Goal: Task Accomplishment & Management: Use online tool/utility

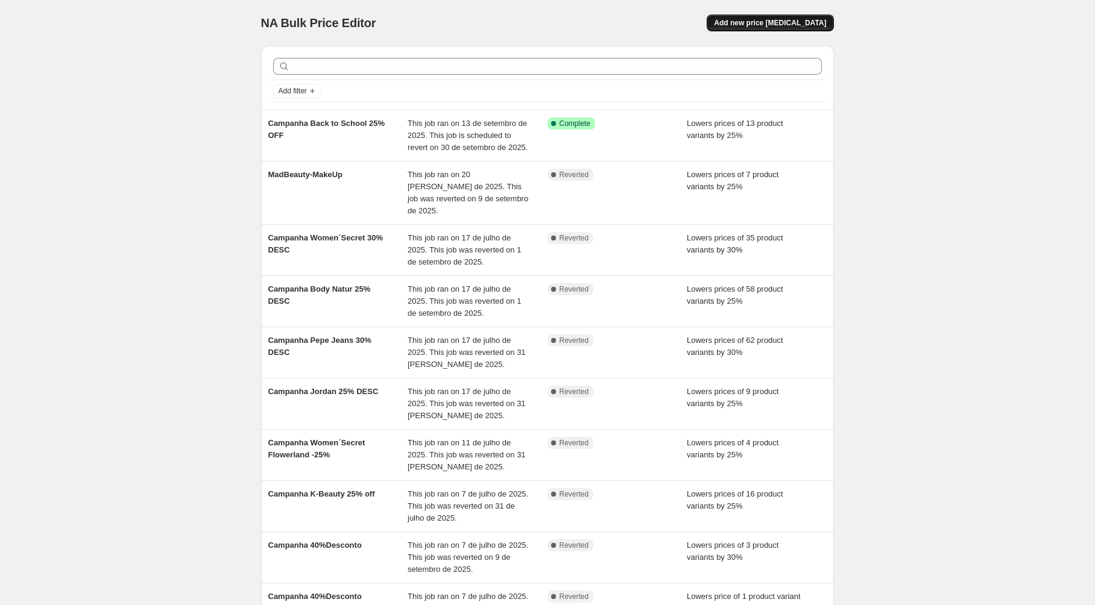
click at [773, 26] on span "Add new price [MEDICAL_DATA]" at bounding box center [770, 23] width 112 height 10
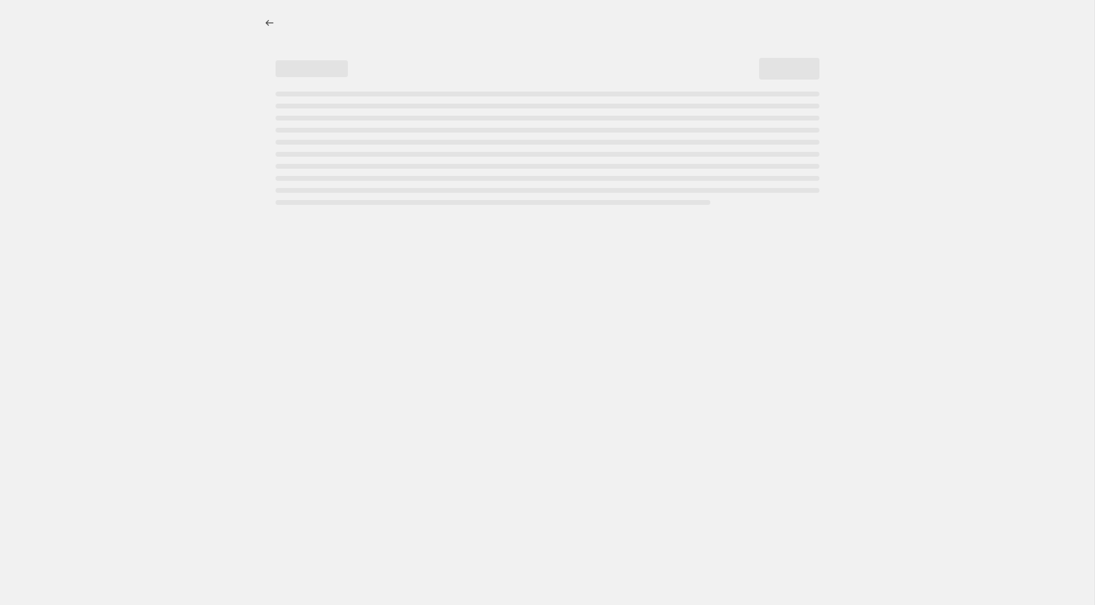
select select "percentage"
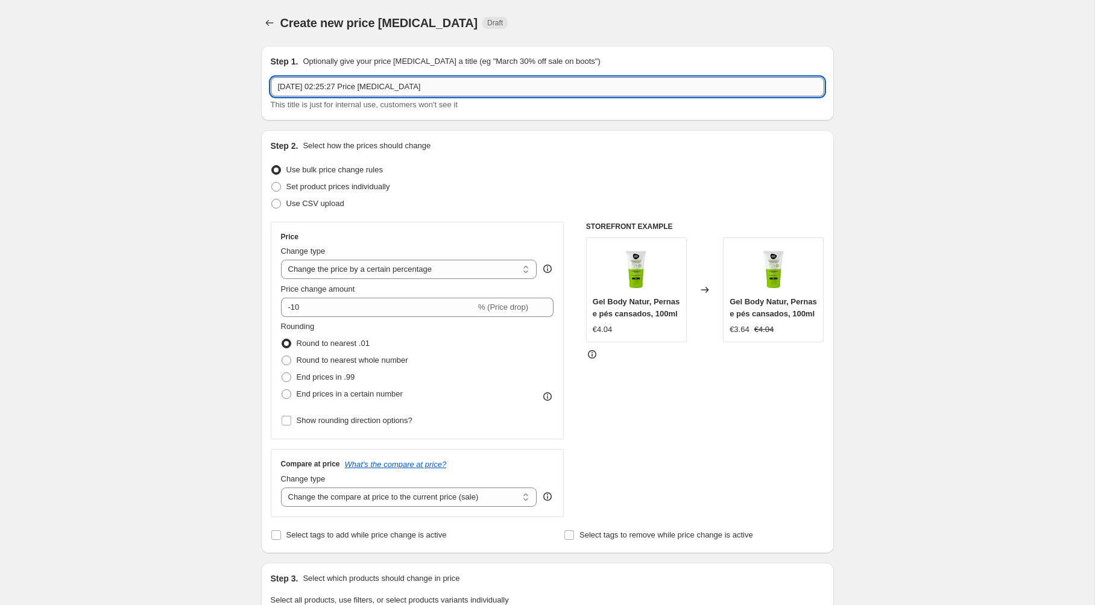
click at [383, 89] on input "15/09/2025, 02:25:27 Price change job" at bounding box center [547, 86] width 553 height 19
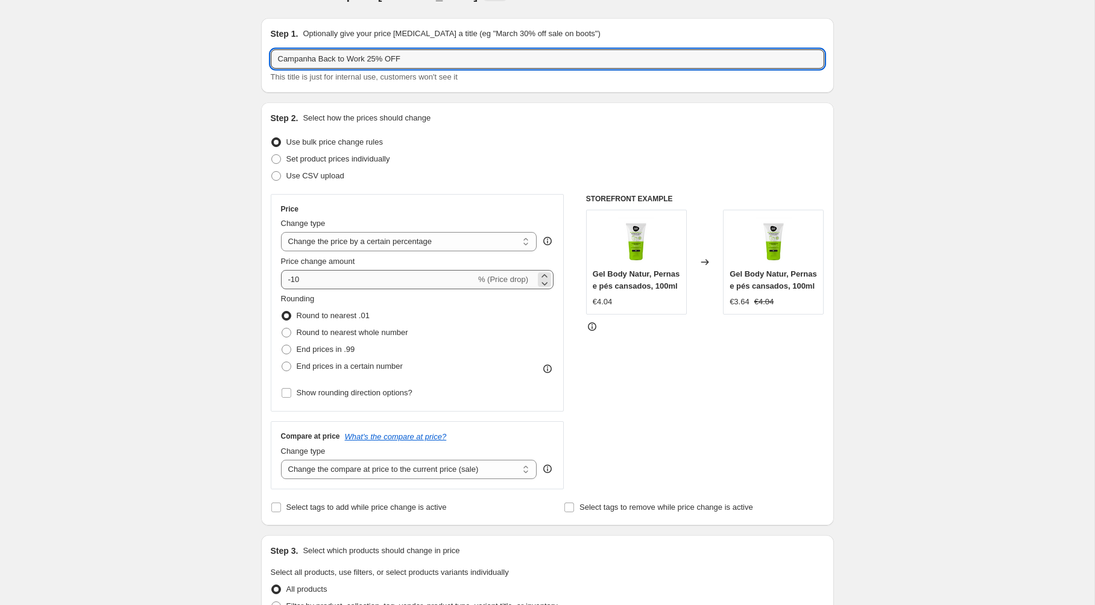
type input "Campanha Back to Work 25% OFF"
click at [309, 282] on input "-10" at bounding box center [378, 279] width 195 height 19
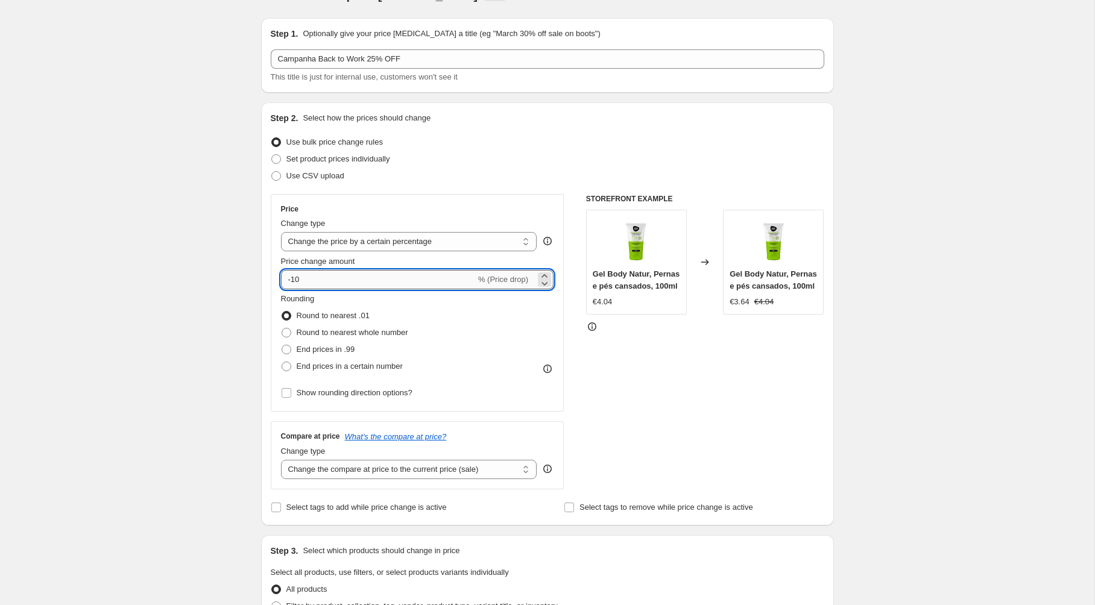
type input "-1"
type input "-25"
click at [232, 307] on div "Create new price change job. This page is ready Create new price change job Dra…" at bounding box center [547, 576] width 1094 height 1209
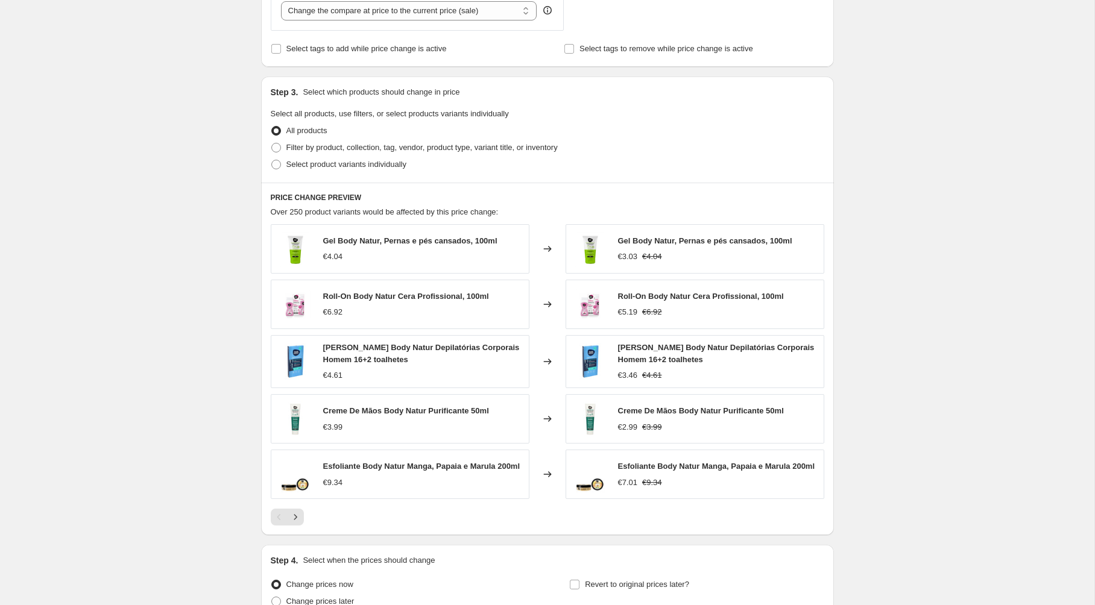
scroll to position [499, 0]
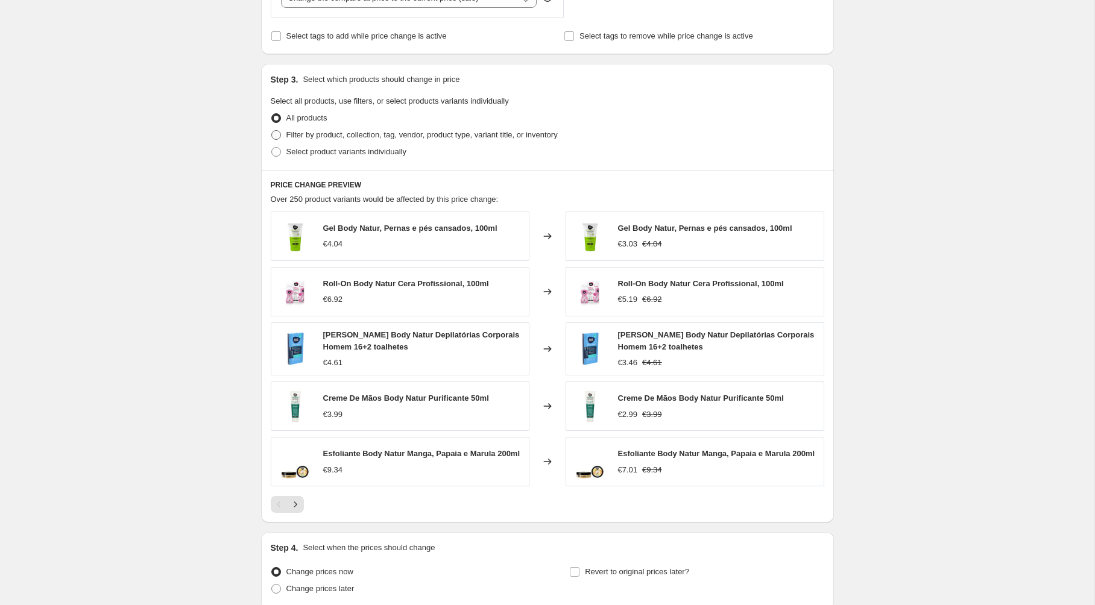
click at [276, 136] on span at bounding box center [276, 135] width 10 height 10
click at [272, 131] on input "Filter by product, collection, tag, vendor, product type, variant title, or inv…" at bounding box center [271, 130] width 1 height 1
radio input "true"
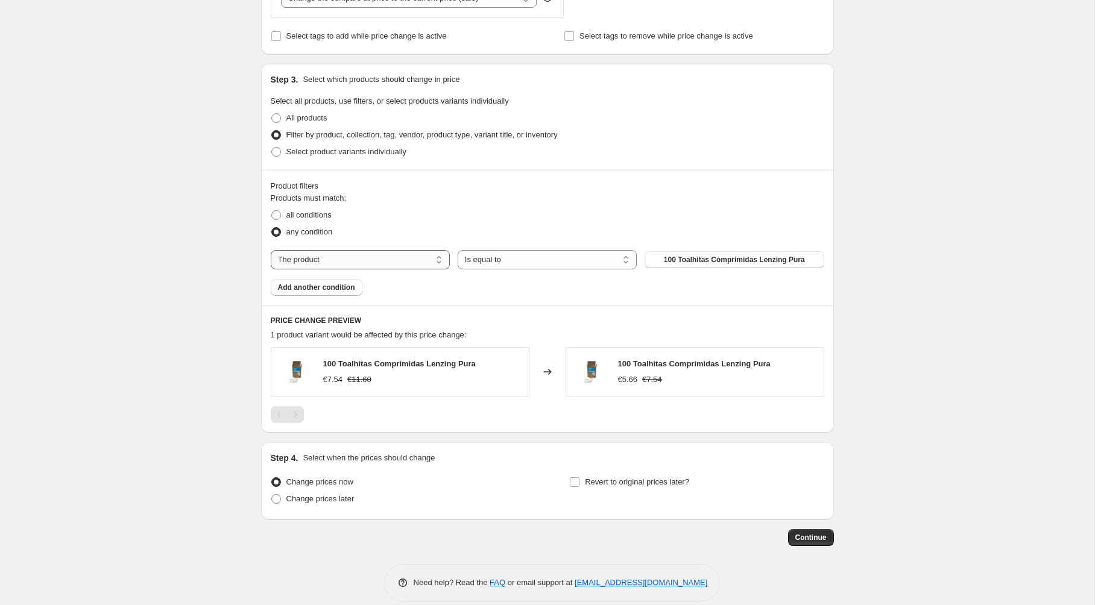
click at [357, 259] on select "The product The product's collection The product's tag The product's vendor The…" at bounding box center [360, 259] width 179 height 19
select select "collection"
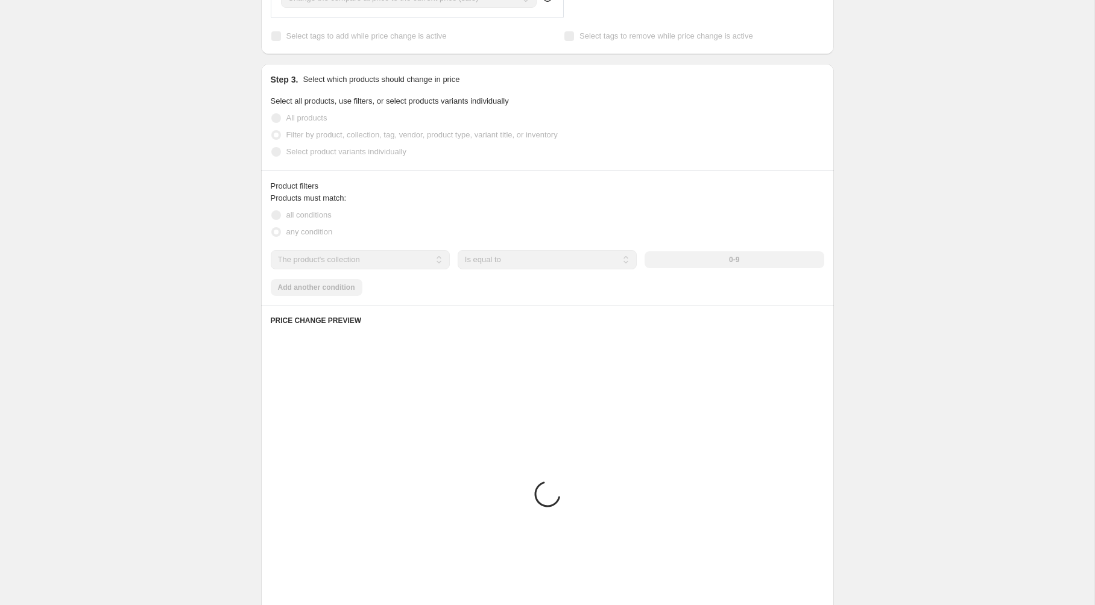
scroll to position [432, 0]
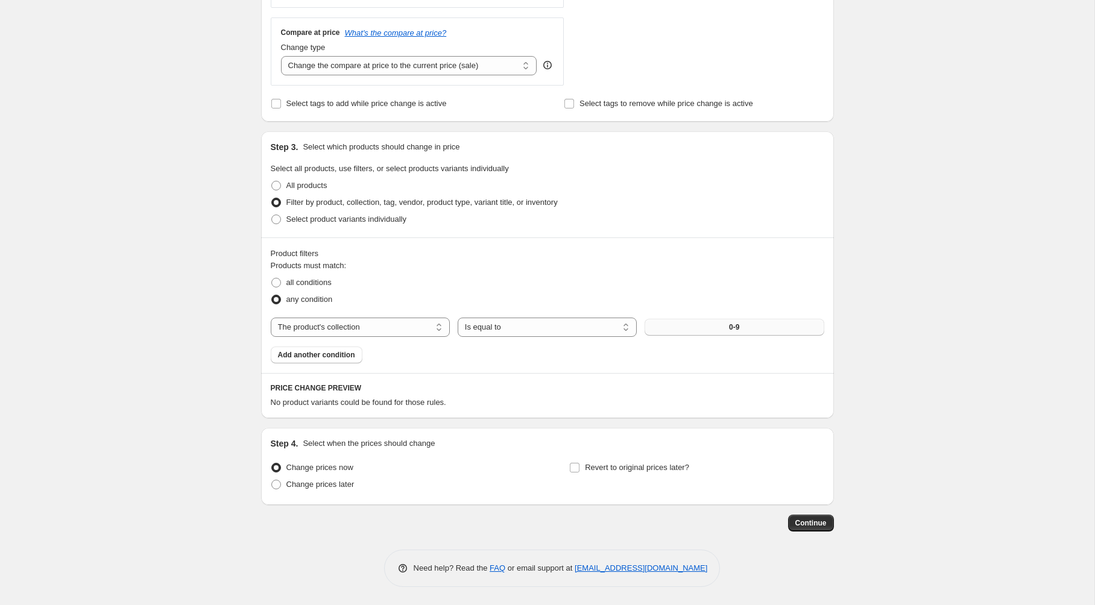
click at [720, 326] on button "0-9" at bounding box center [733, 327] width 179 height 17
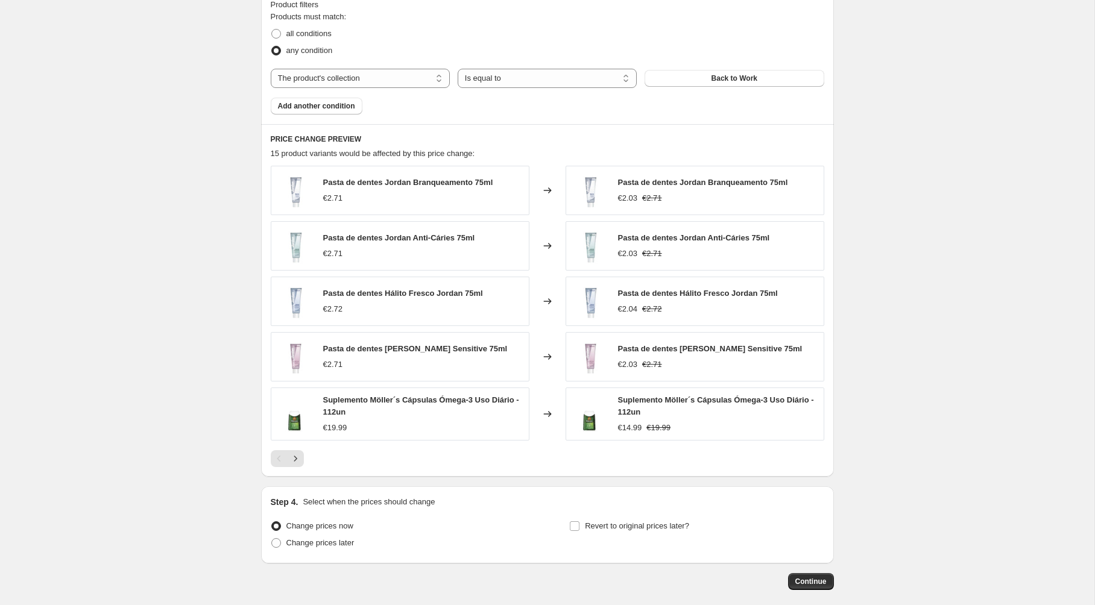
scroll to position [739, 0]
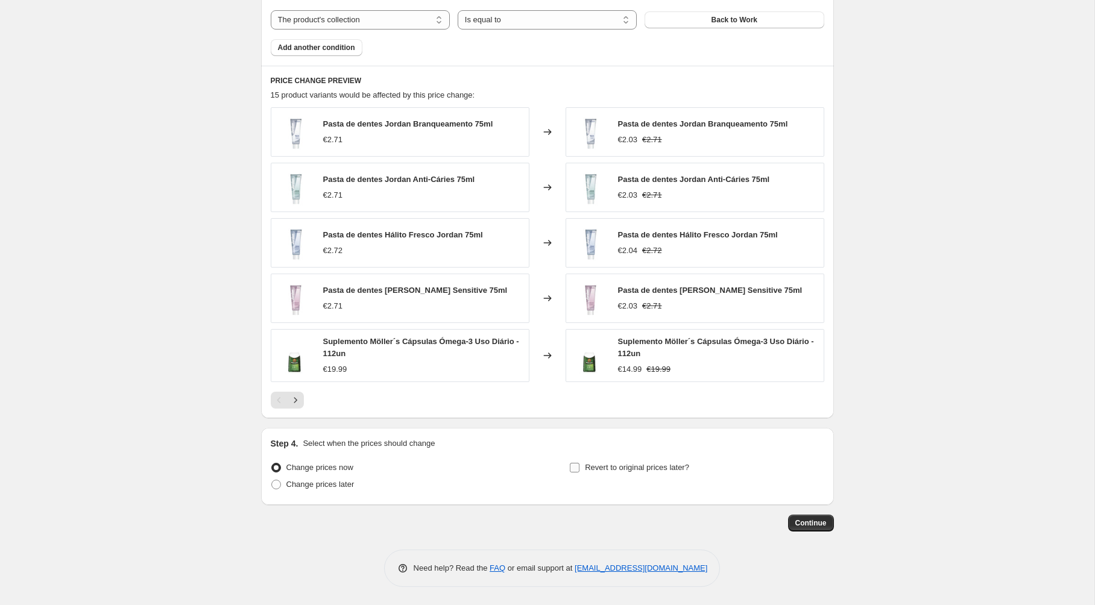
click at [573, 466] on input "Revert to original prices later?" at bounding box center [575, 468] width 10 height 10
checkbox input "true"
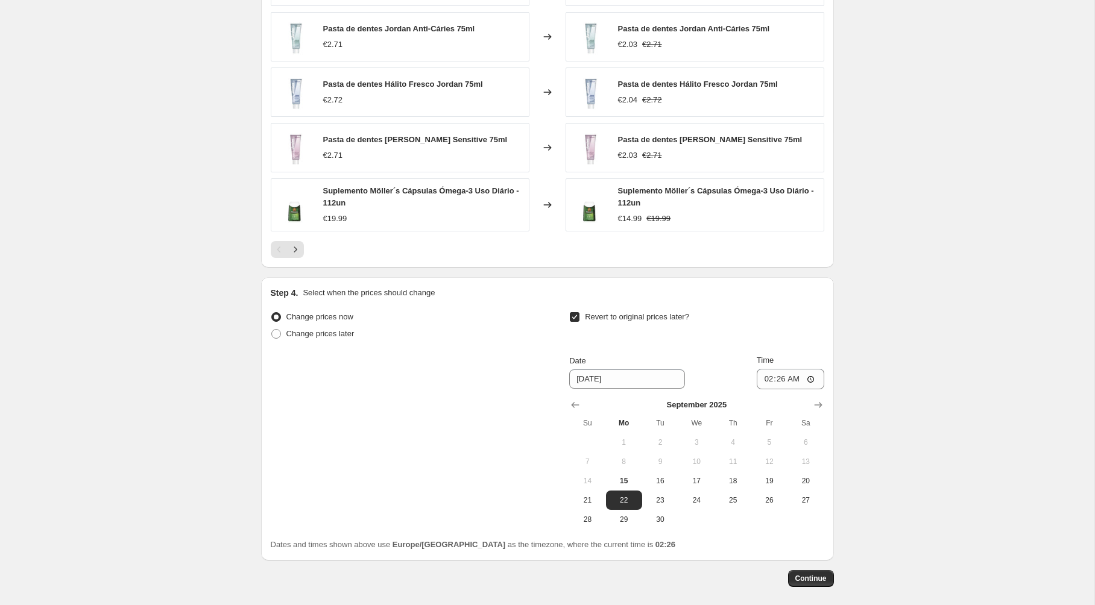
scroll to position [930, 0]
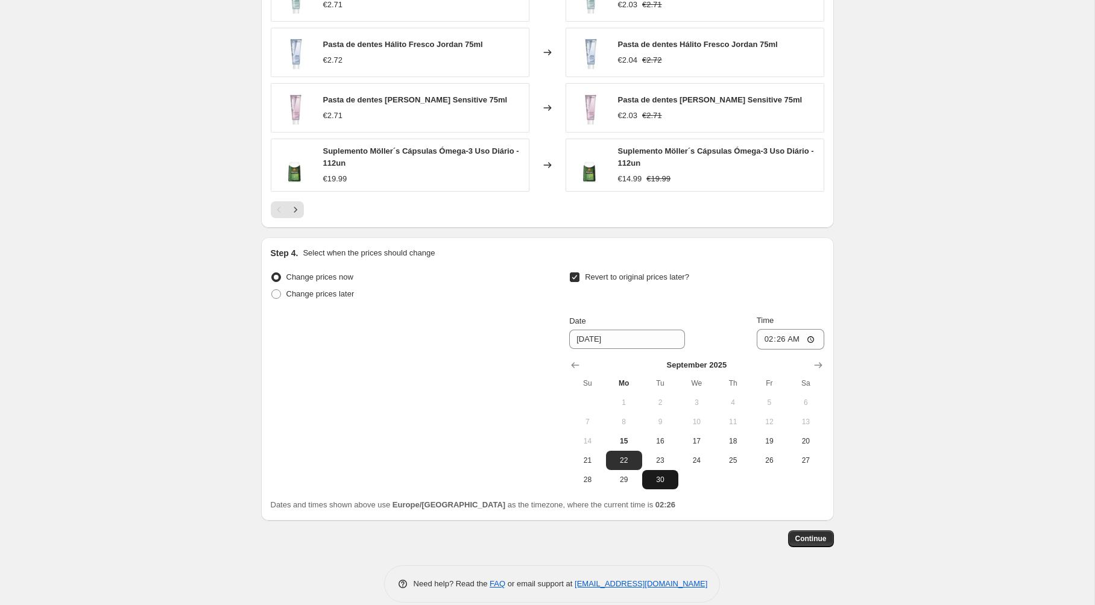
click at [667, 483] on span "30" at bounding box center [660, 480] width 27 height 10
type input "9/30/2025"
click at [783, 336] on input "02:26" at bounding box center [791, 339] width 68 height 20
type input "23:59"
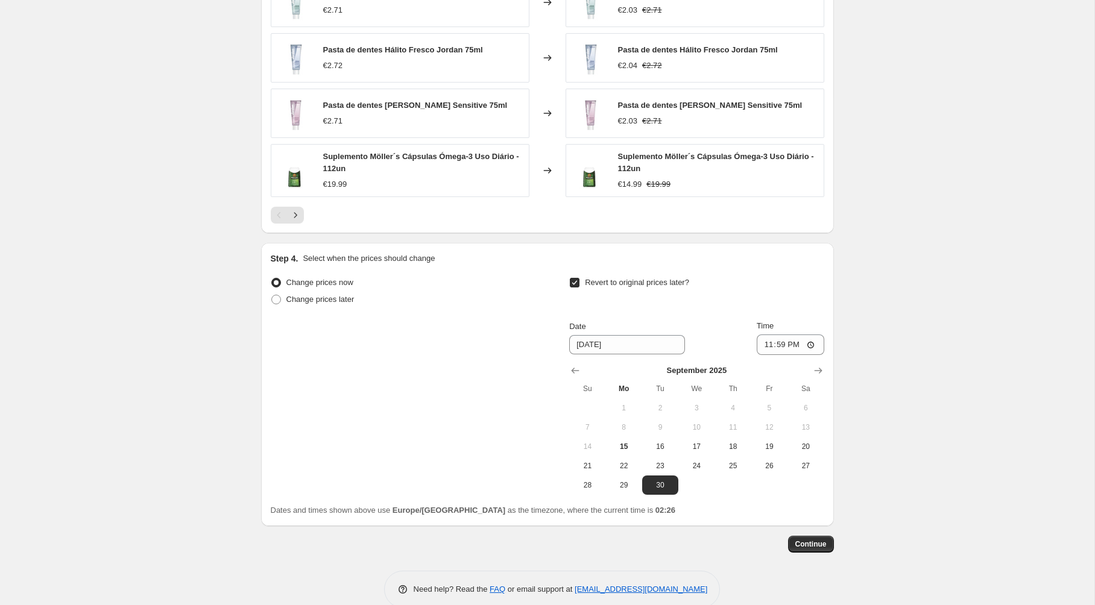
scroll to position [945, 0]
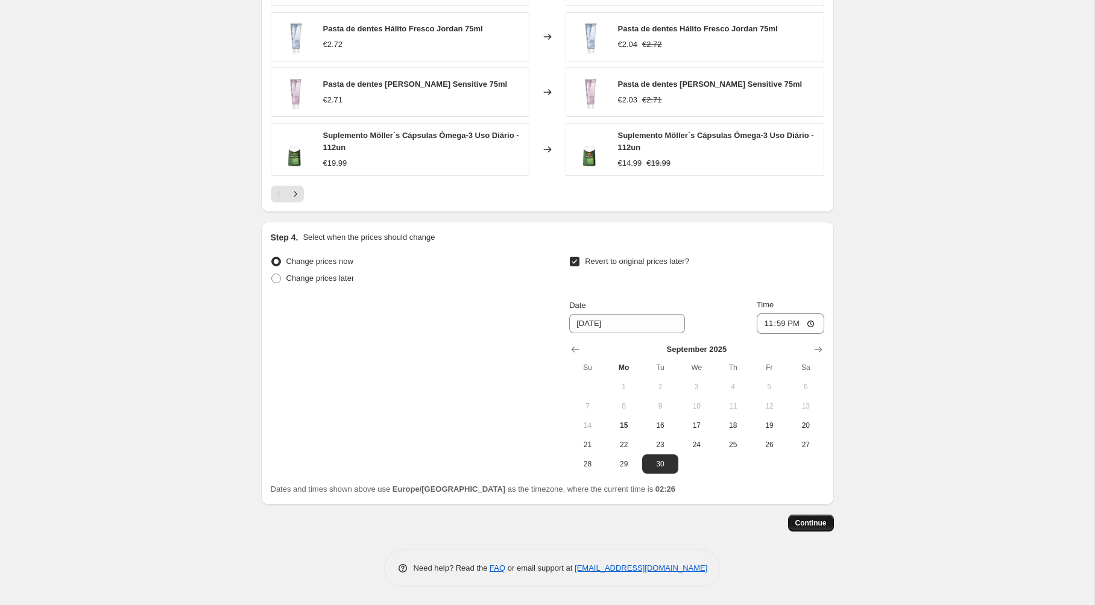
click at [823, 524] on span "Continue" at bounding box center [810, 523] width 31 height 10
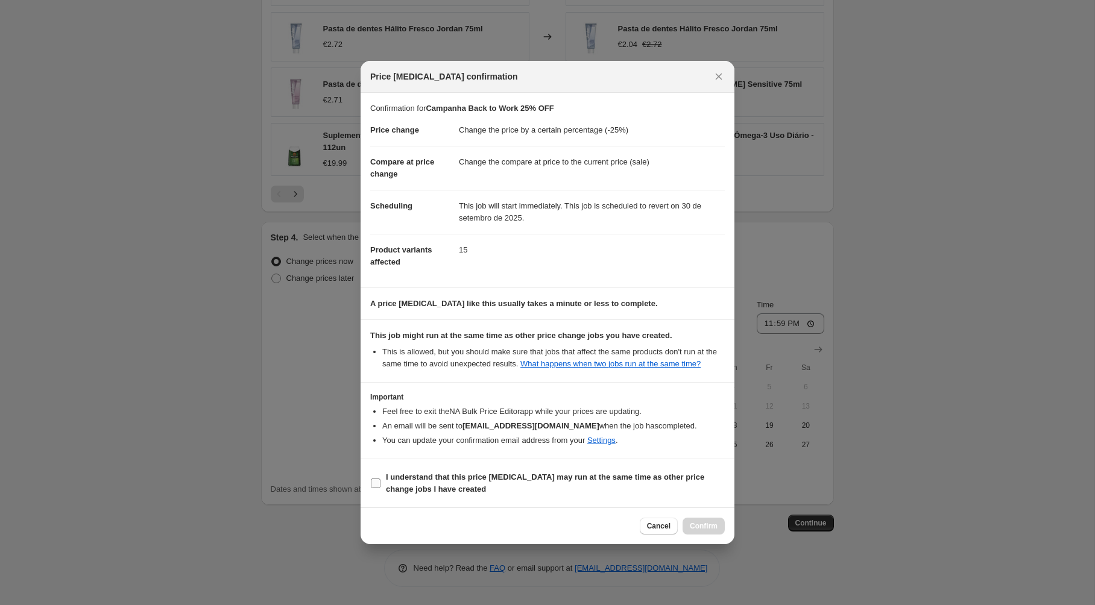
click at [374, 488] on input "I understand that this price change job may run at the same time as other price…" at bounding box center [376, 484] width 10 height 10
checkbox input "true"
click at [707, 531] on span "Confirm" at bounding box center [704, 526] width 28 height 10
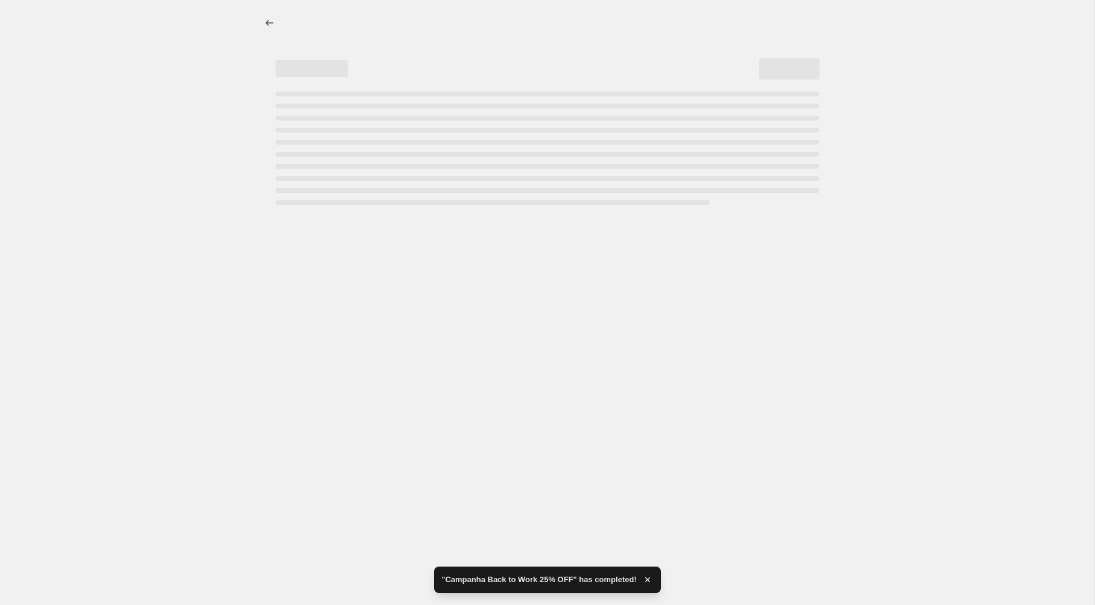
select select "percentage"
select select "collection"
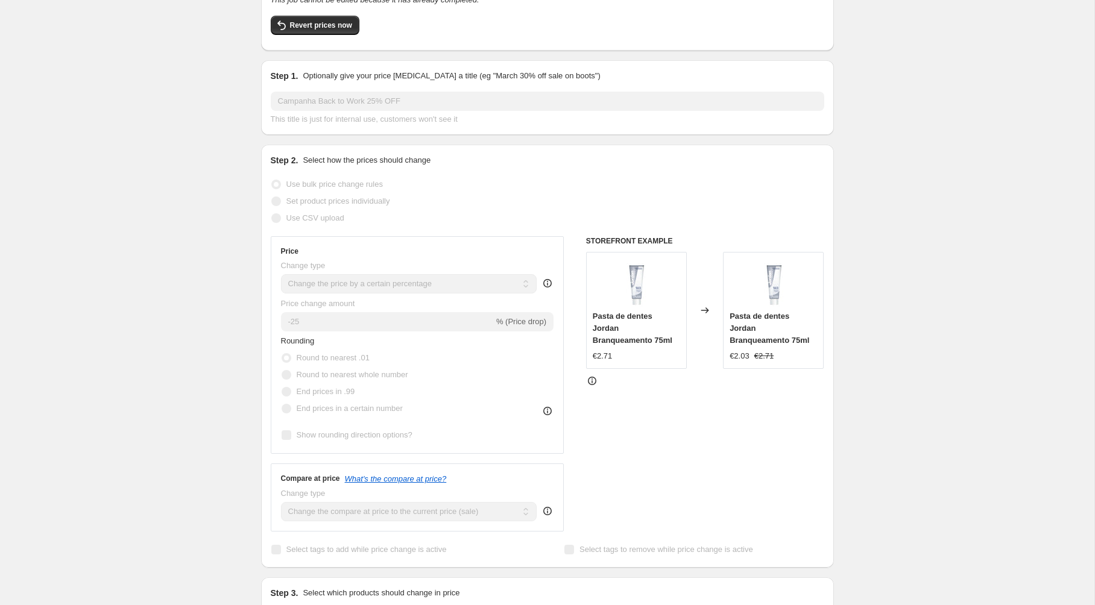
scroll to position [51, 0]
